Goal: Browse casually

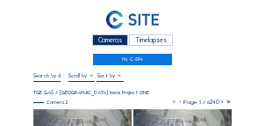
scroll to position [77, 0]
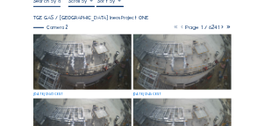
scroll to position [76, 0]
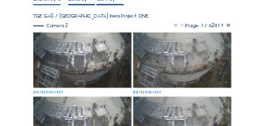
click at [83, 49] on img at bounding box center [82, 60] width 98 height 55
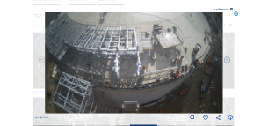
click at [238, 17] on icon at bounding box center [237, 14] width 5 height 5
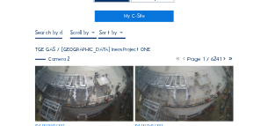
scroll to position [49, 0]
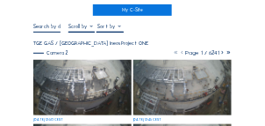
click at [92, 76] on img at bounding box center [82, 87] width 98 height 55
